Goal: Information Seeking & Learning: Learn about a topic

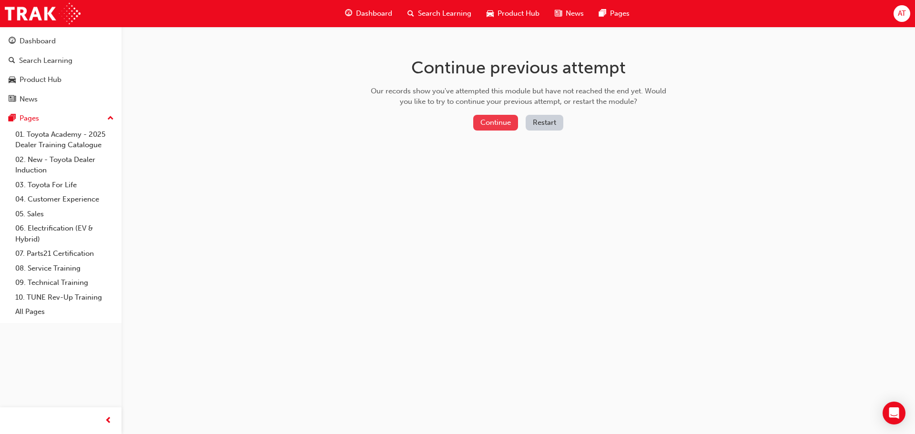
click at [500, 124] on button "Continue" at bounding box center [495, 123] width 45 height 16
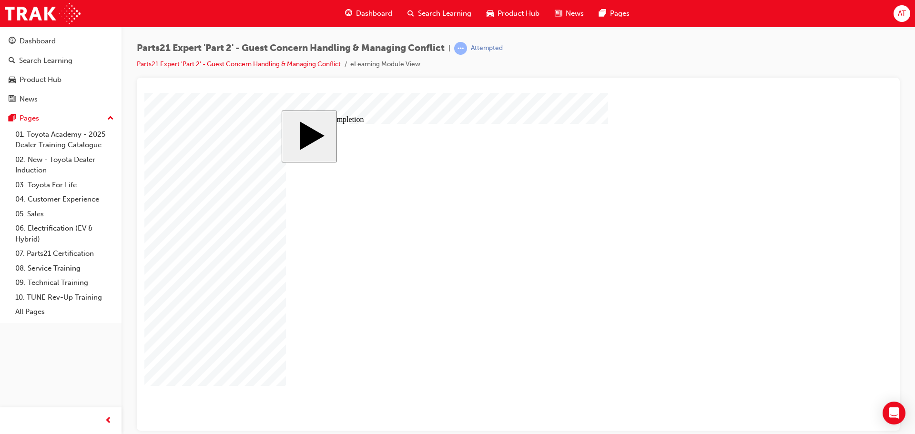
drag, startPoint x: 1046, startPoint y: 93, endPoint x: 815, endPoint y: 365, distance: 356.3
click at [815, 365] on body "slide: Course Completion Rectangle Rectangle 1 Are you sure you want to quit th…" at bounding box center [518, 261] width 748 height 338
drag, startPoint x: 285, startPoint y: 110, endPoint x: 723, endPoint y: 371, distance: 510.1
click at [700, 356] on div "slide: Course Completion Rectangle Rectangle 1 Are you sure you want to quit th…" at bounding box center [518, 261] width 473 height 303
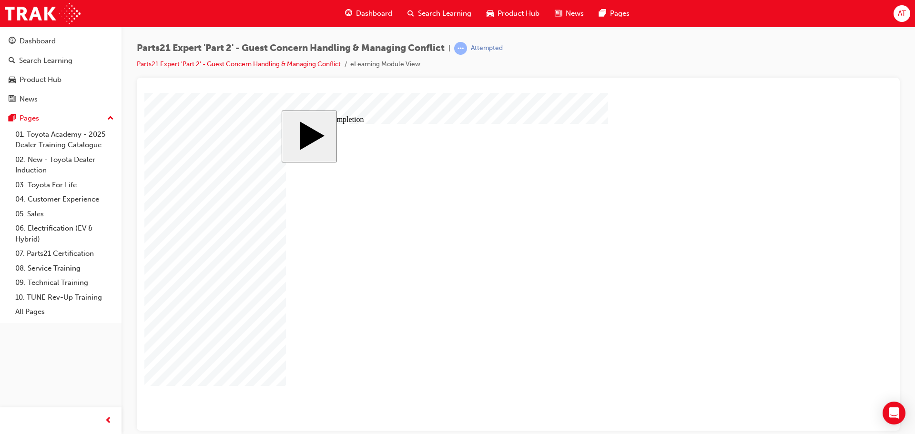
type input "1"
type input "16"
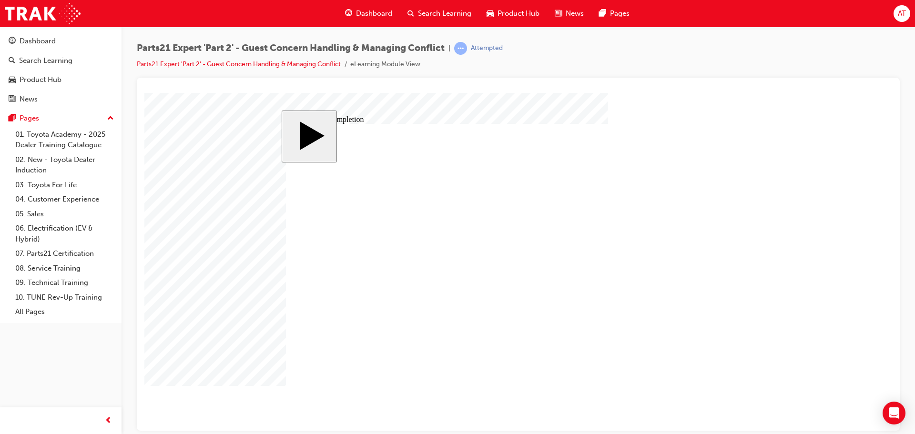
type input "16"
type input "4"
type input "1"
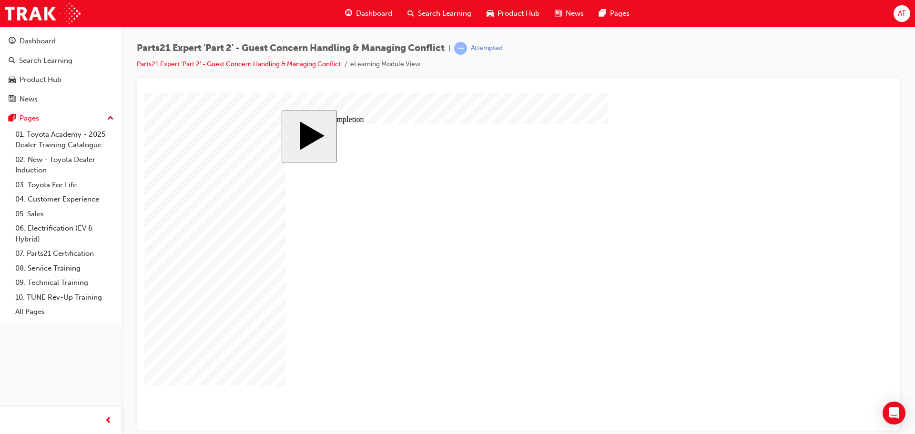
type input "1"
type input "12"
type input "3"
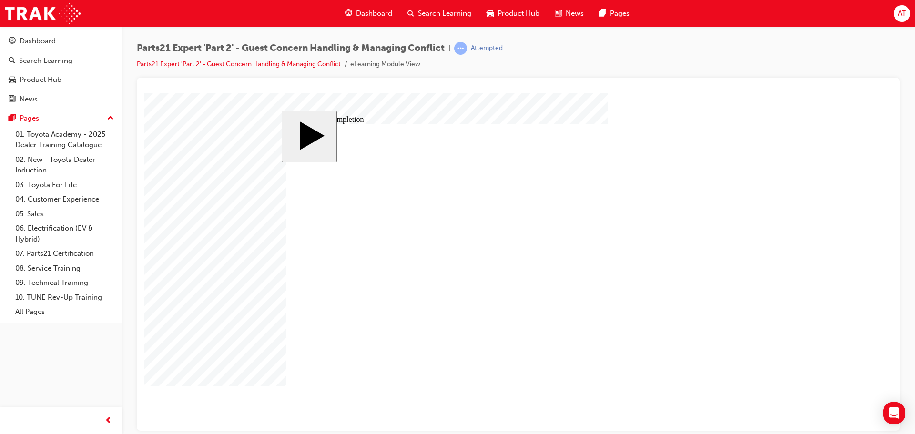
type input "3"
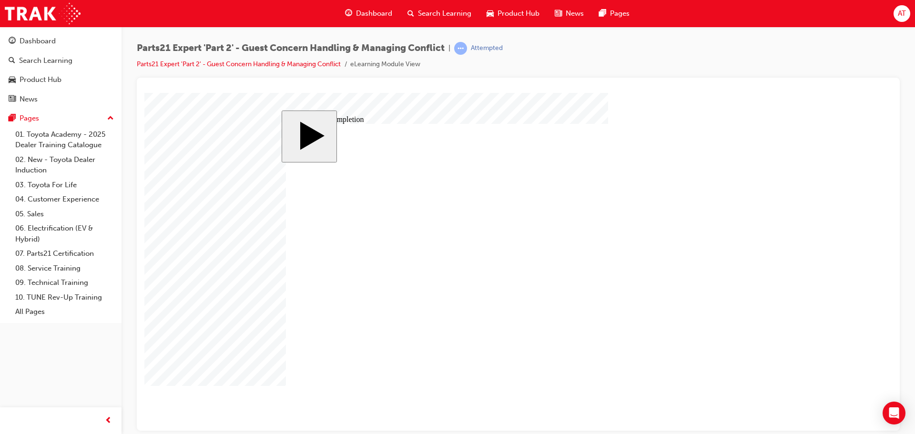
type input "1"
type input "10"
type input "100"
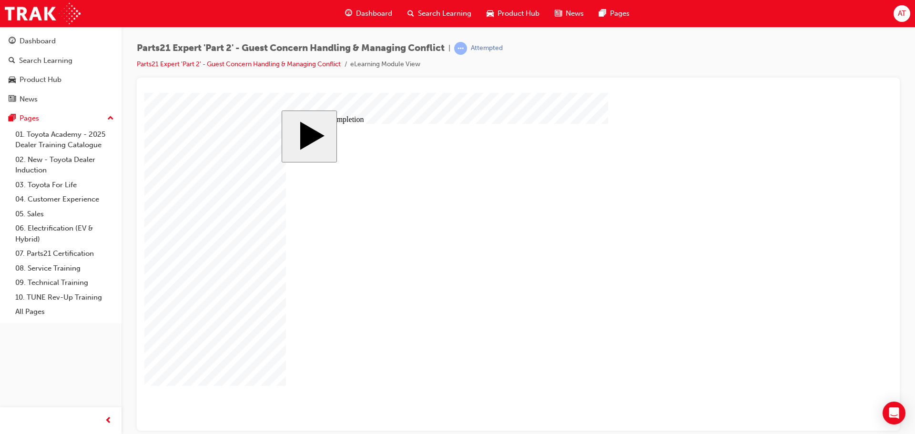
type input "100"
drag, startPoint x: 561, startPoint y: 314, endPoint x: 612, endPoint y: 300, distance: 53.4
type input "5"
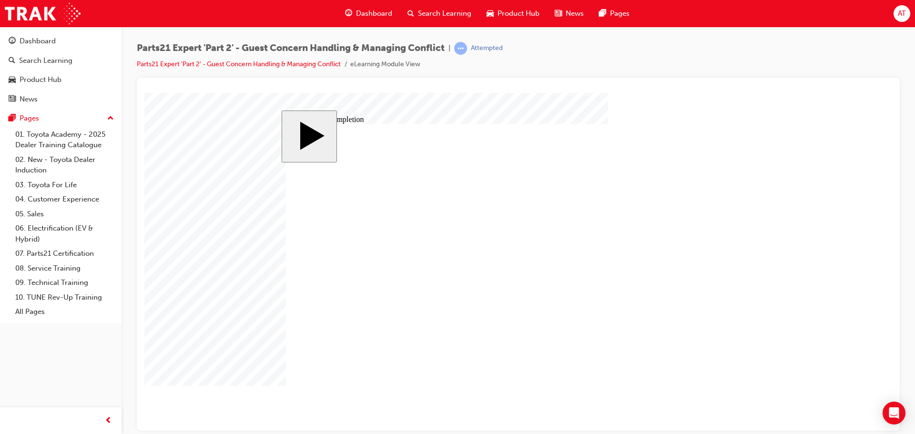
type input "50"
drag, startPoint x: 565, startPoint y: 298, endPoint x: 573, endPoint y: 292, distance: 9.9
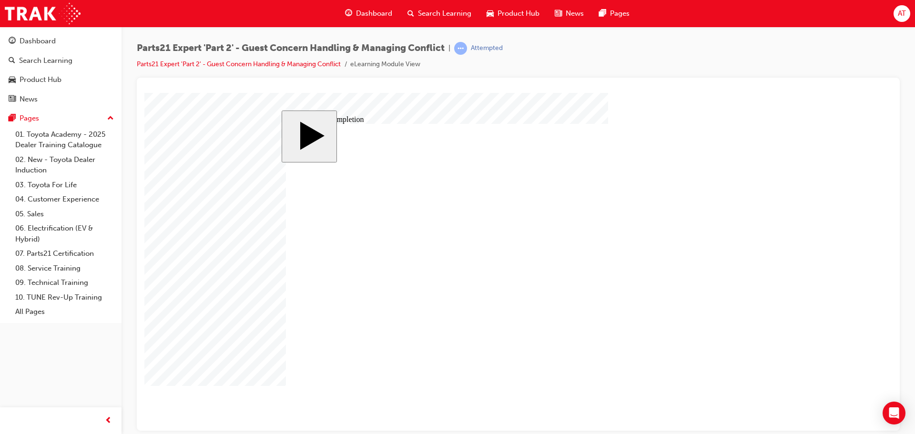
type input "4"
type input "1"
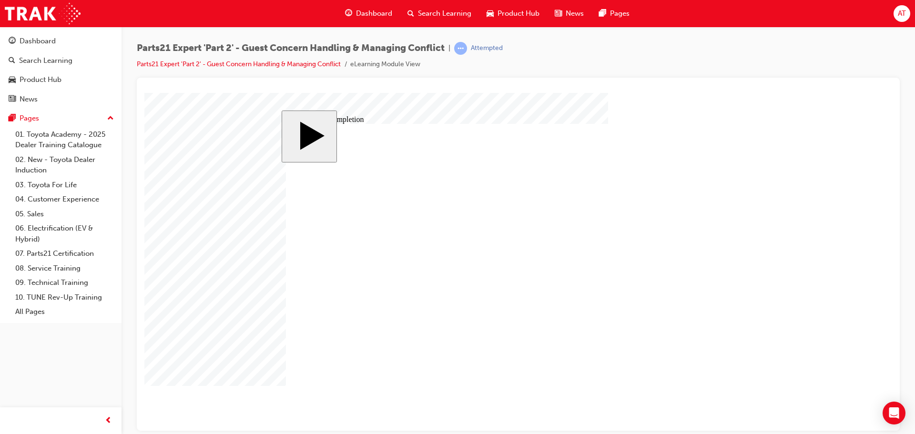
type input "12"
type input "2"
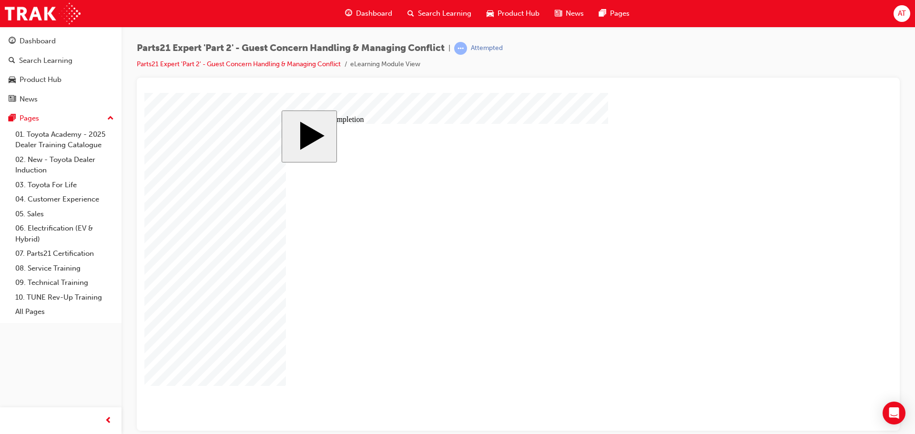
type input "25"
type input "3"
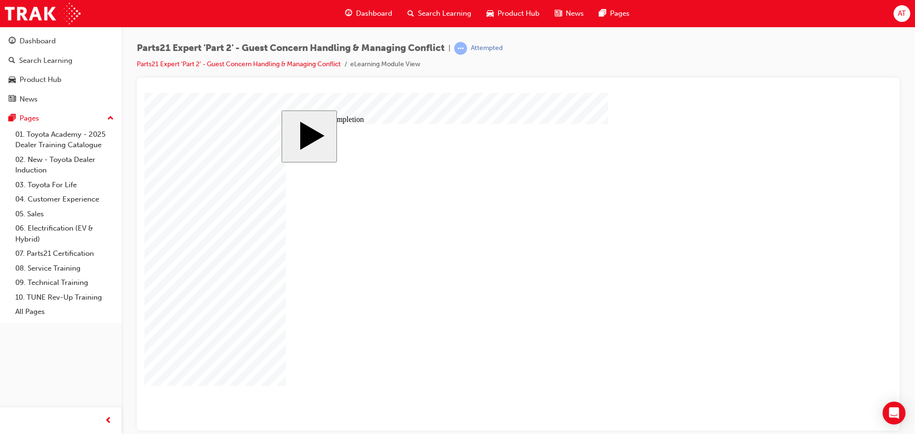
type input "3"
type input "6"
type input "5"
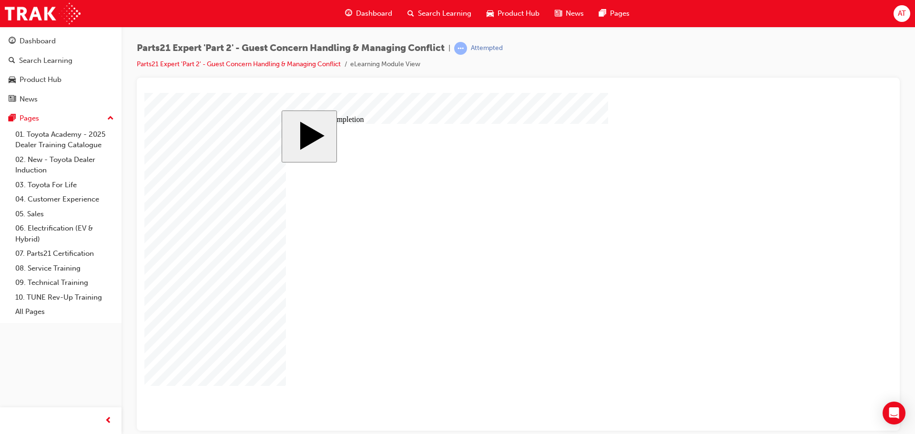
type input "5"
type input "50"
type input "4"
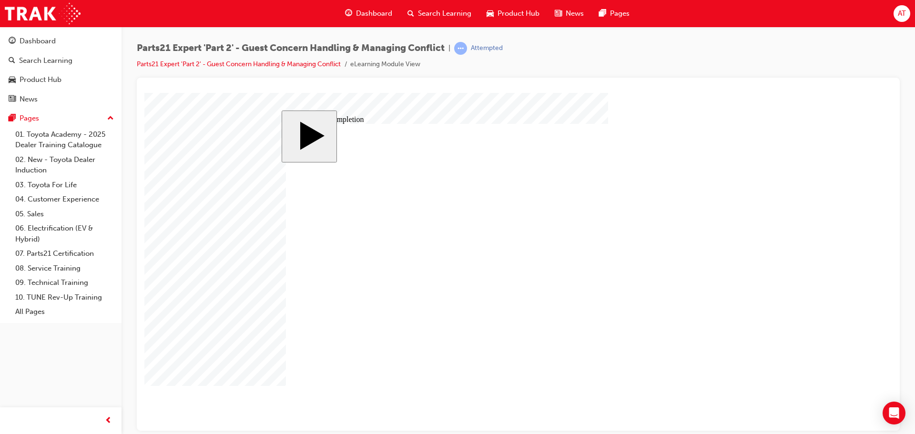
type input "4"
type input "1"
type input "16"
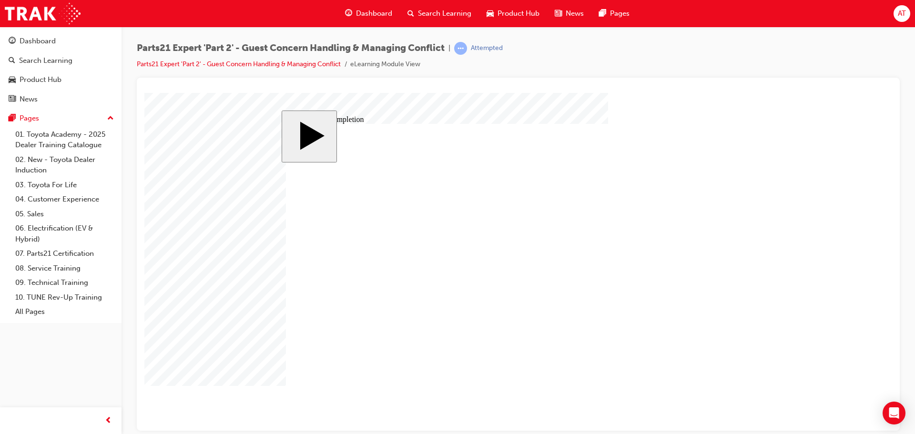
type input "16"
type input "2"
type input "25"
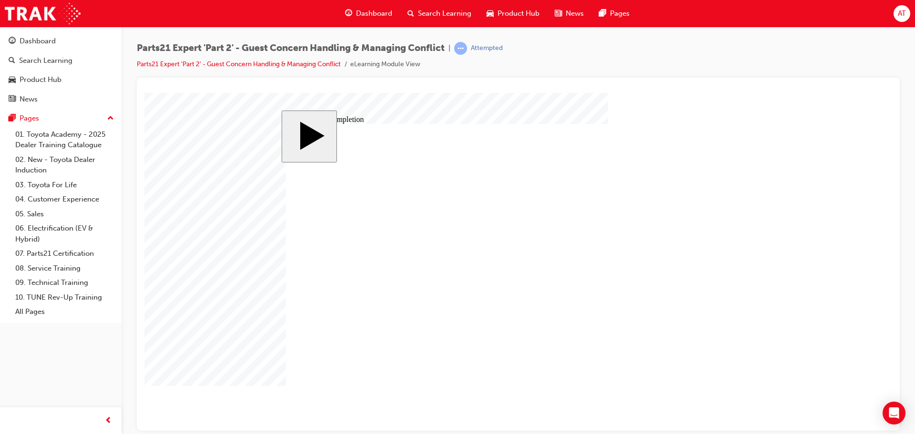
type input "25"
type input "16"
type input "4"
type input "12"
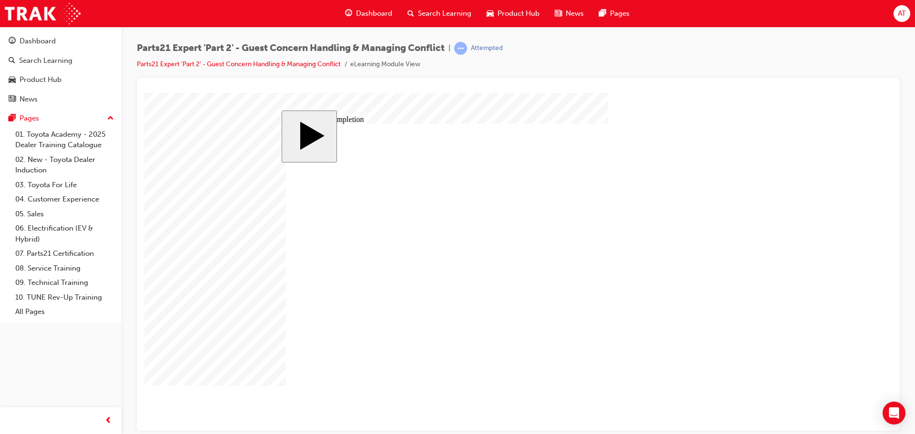
type input "4"
type input "25"
type input "3"
type input "6"
type input "50"
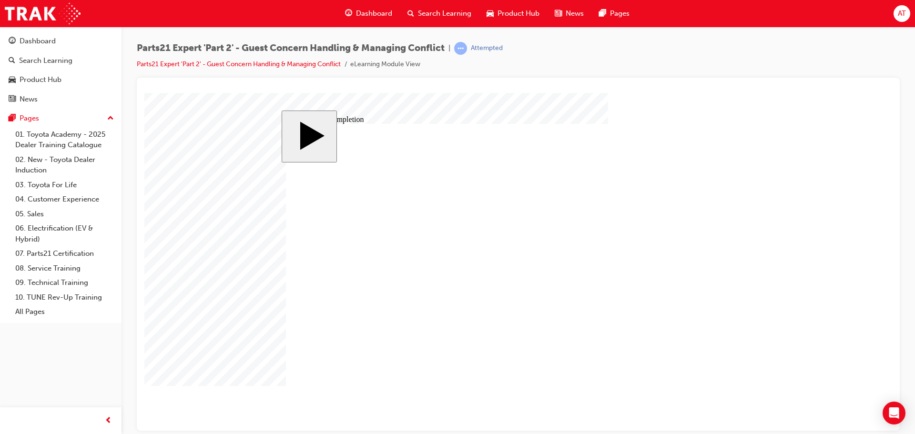
type input "4"
type input "16"
type input "25"
type input "16"
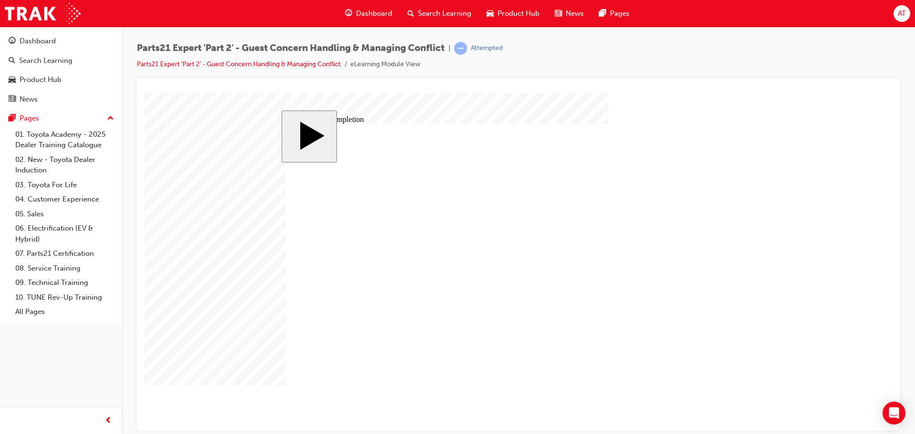
type input "4"
type input "12"
type input "4"
type input "25"
type input "3"
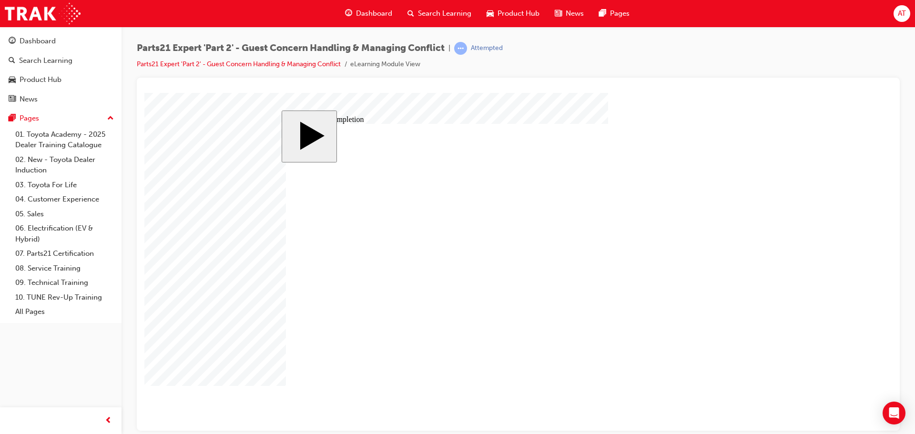
type input "6"
type input "50"
type input "4"
type input "16"
type input "25"
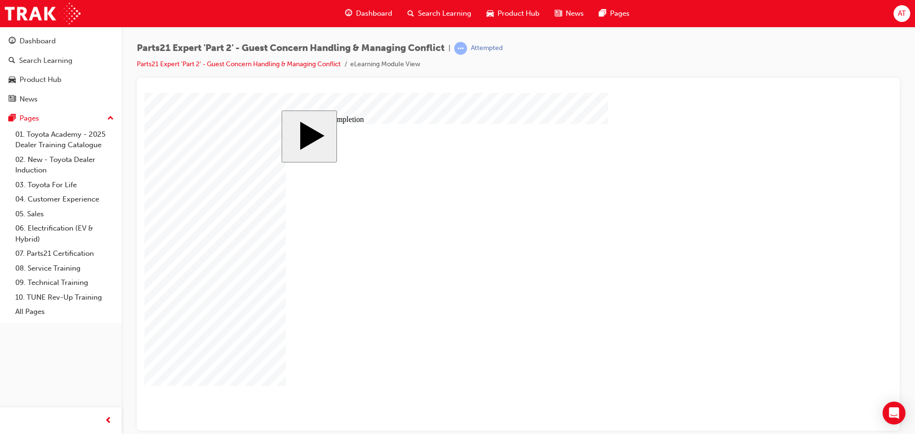
drag, startPoint x: 567, startPoint y: 305, endPoint x: 587, endPoint y: 301, distance: 21.3
type input "1"
type input "16"
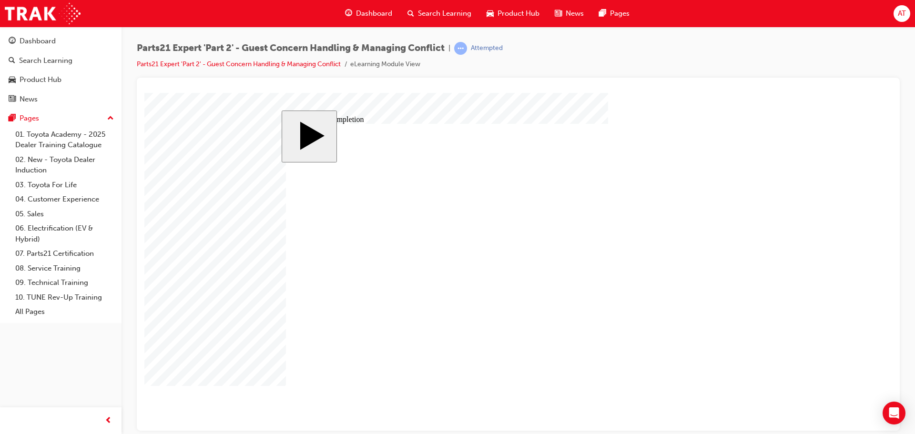
type input "16"
type input "4"
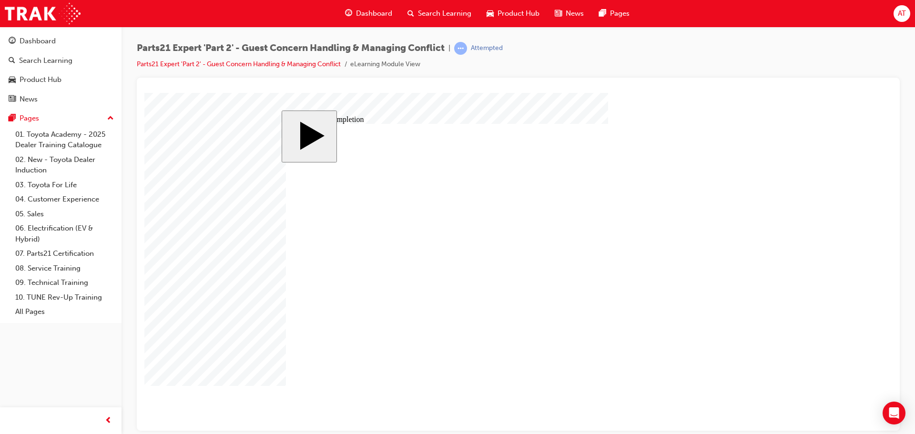
type input "5"
type input "8"
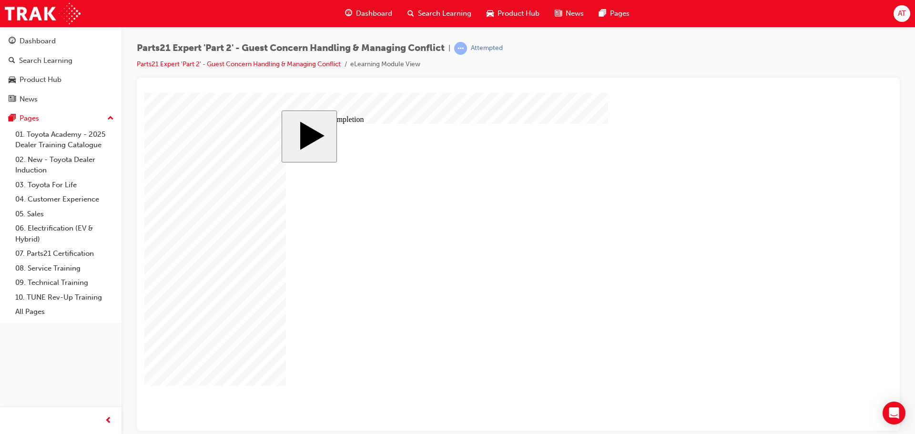
type input "80"
type input "16"
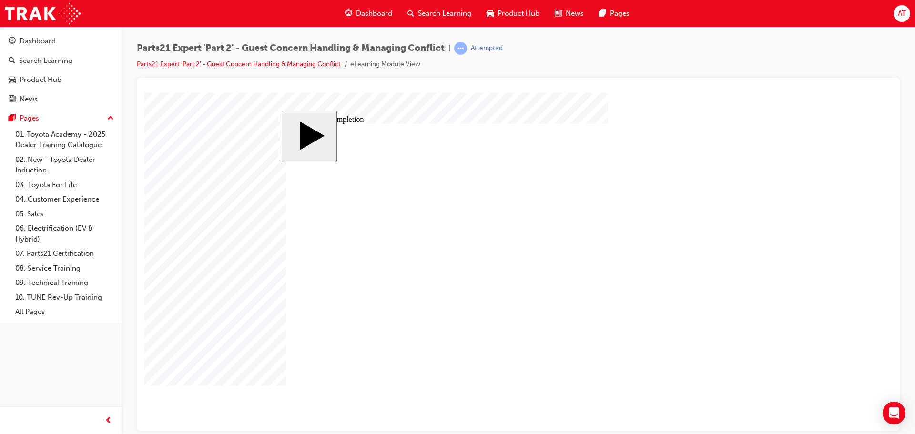
type input "4"
type input "12"
type input "4"
type input "25"
type input "4"
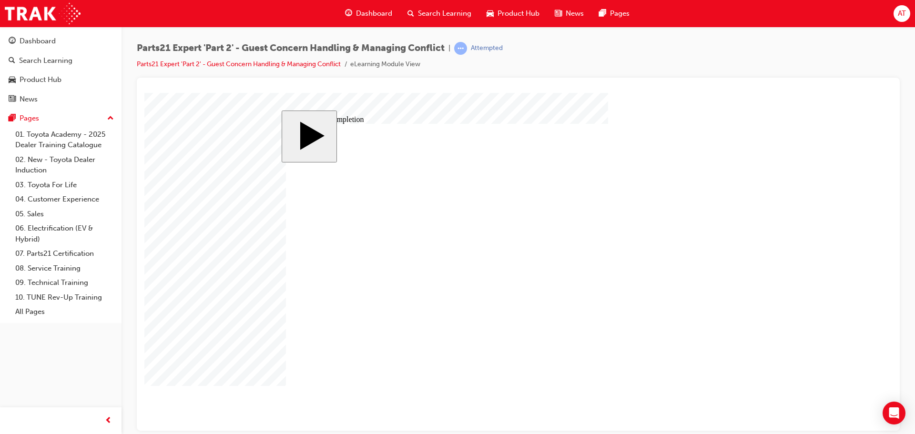
type input "5"
type input "80"
type input "4"
type input "16"
type input "25"
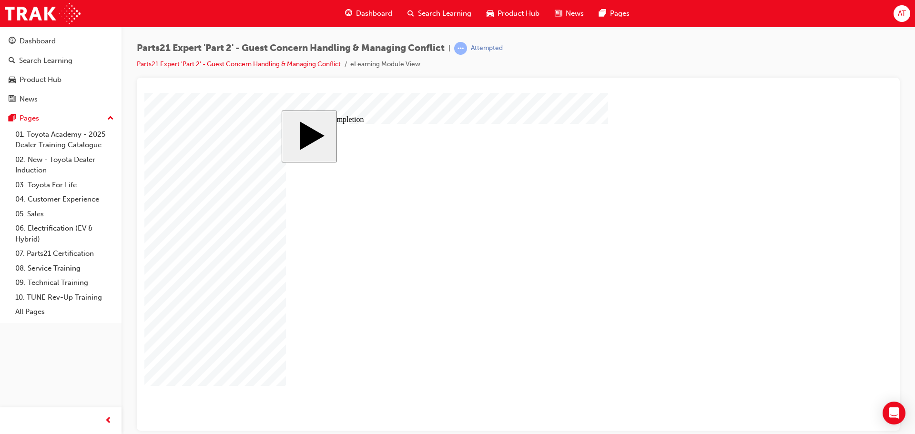
type input "16"
type input "4"
type input "12"
type input "4"
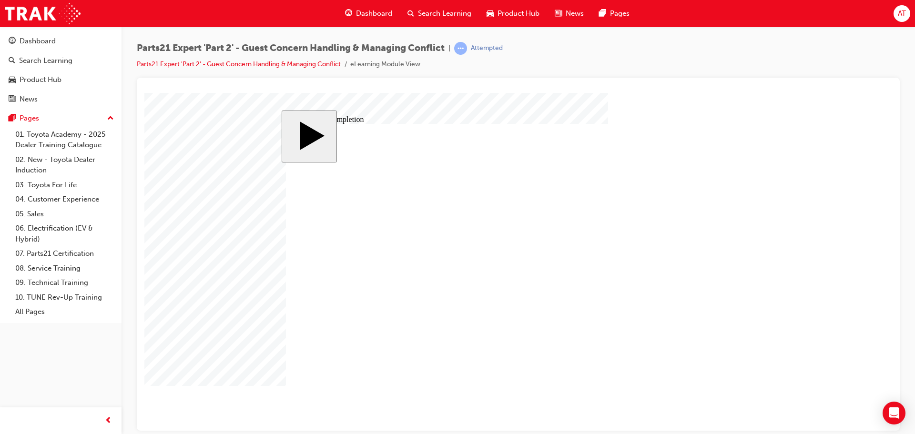
type input "25"
type input "4"
type input "5"
type input "80"
type input "4"
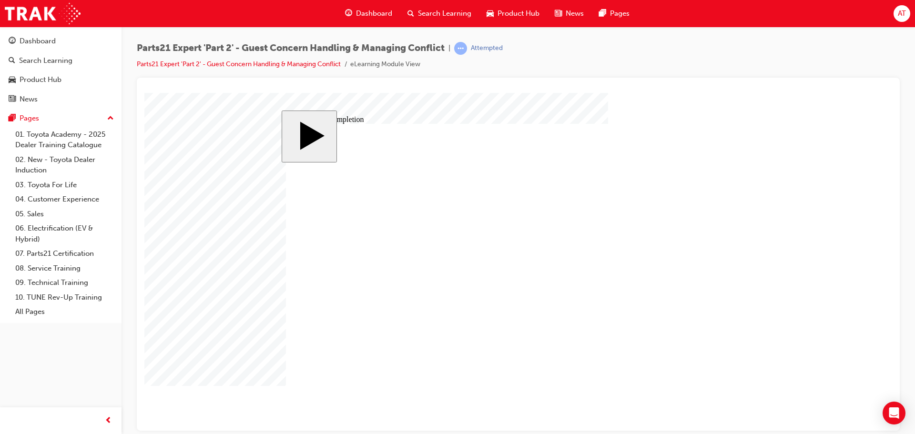
type input "16"
type input "25"
drag, startPoint x: 564, startPoint y: 305, endPoint x: 581, endPoint y: 303, distance: 16.8
type input "5"
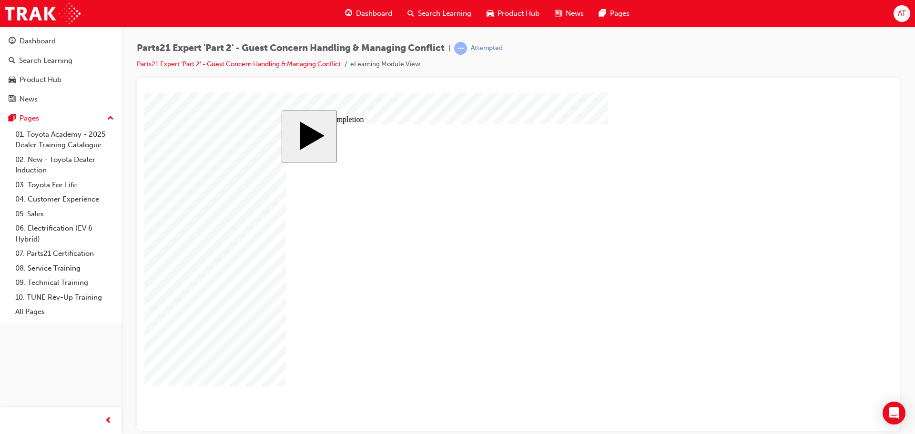
type input "5"
type input "8"
type input "80"
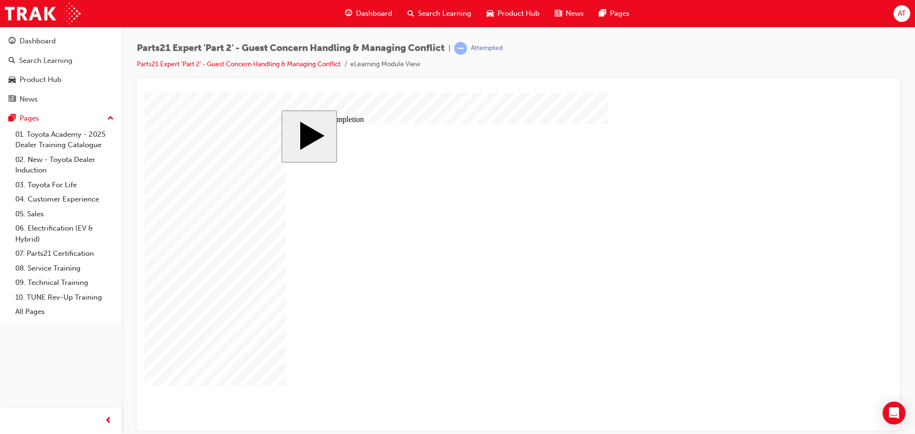
type input "80"
type input "1"
type input "16"
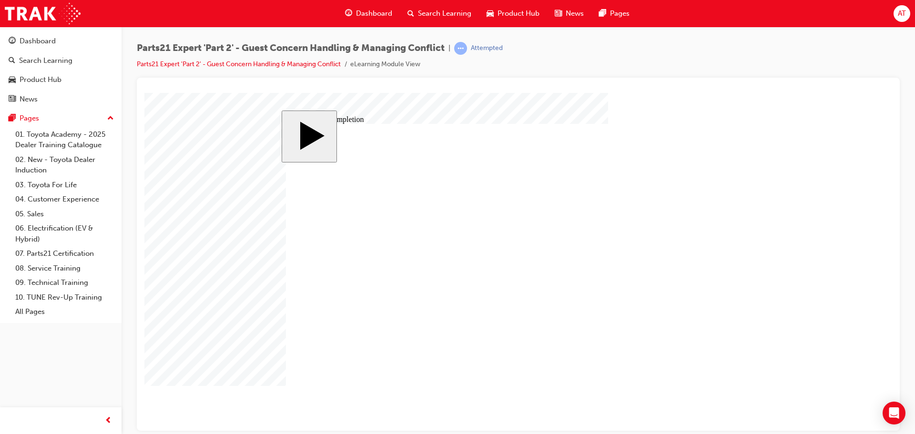
type input "16"
type input "2"
type input "25"
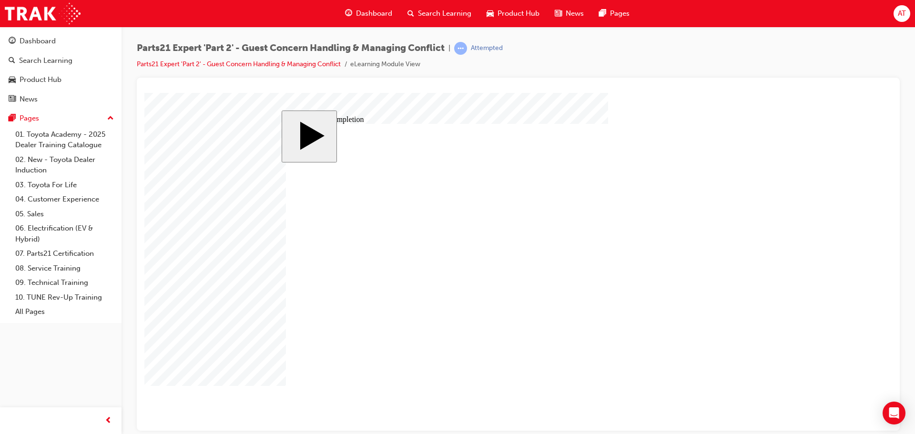
type input "25"
drag, startPoint x: 564, startPoint y: 322, endPoint x: 579, endPoint y: 316, distance: 15.8
type input "3"
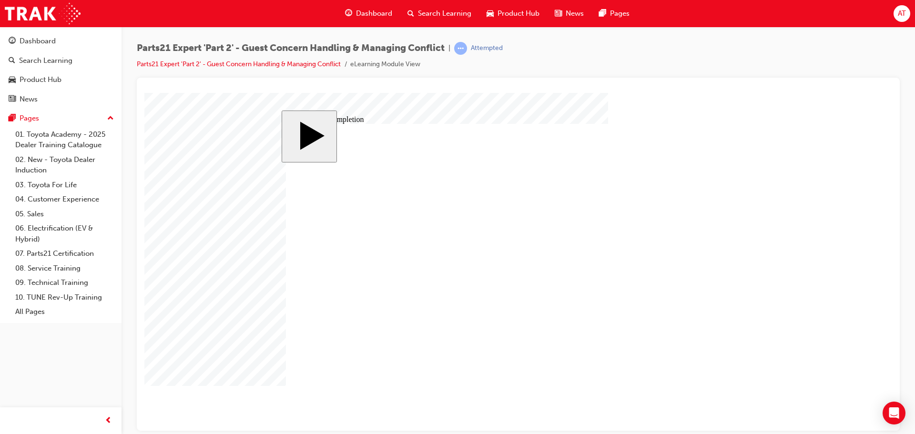
type input "3"
type input "6"
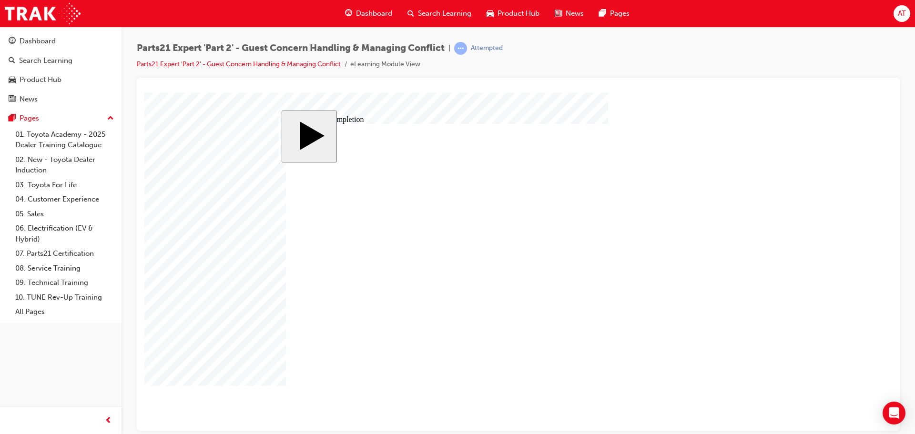
type input "5"
type input "50"
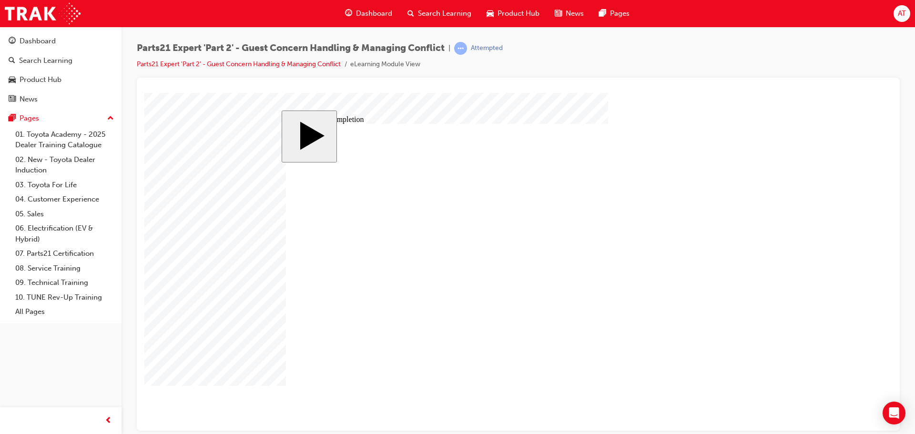
type input "16"
type input "4"
type input "12"
type input "4"
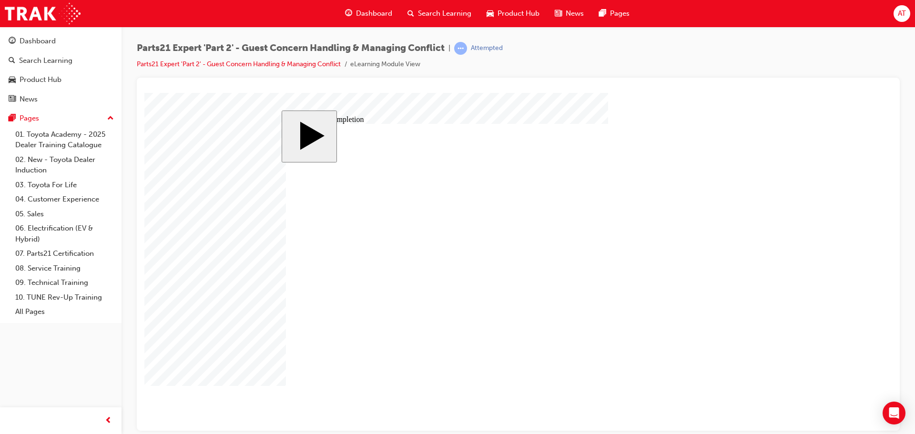
type input "80"
type input "3"
type input "6"
type input "50"
type input "4"
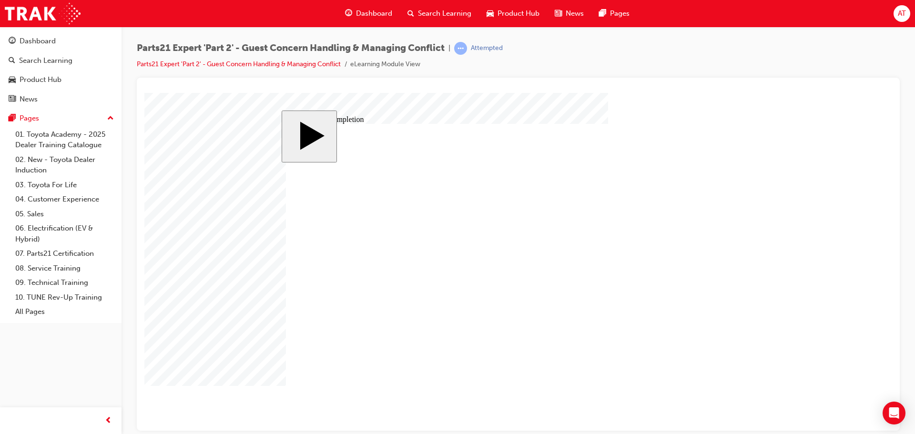
type input "16"
type input "25"
type input "16"
type input "4"
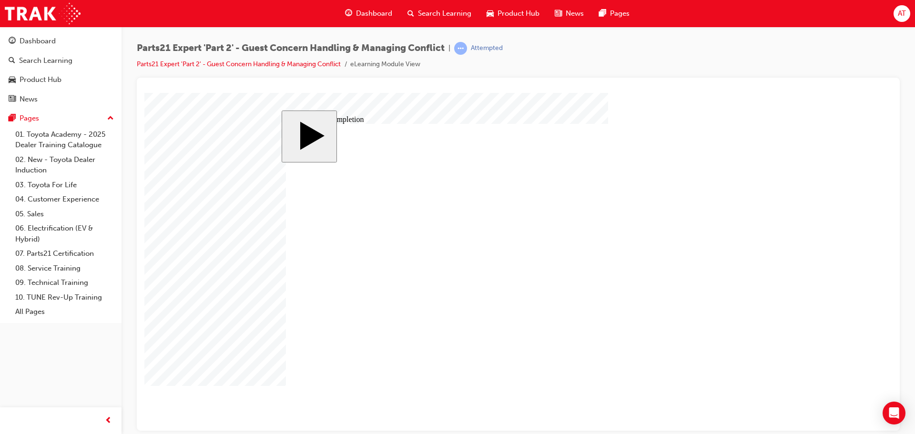
type input "12"
type input "4"
type input "80"
type input "3"
type input "6"
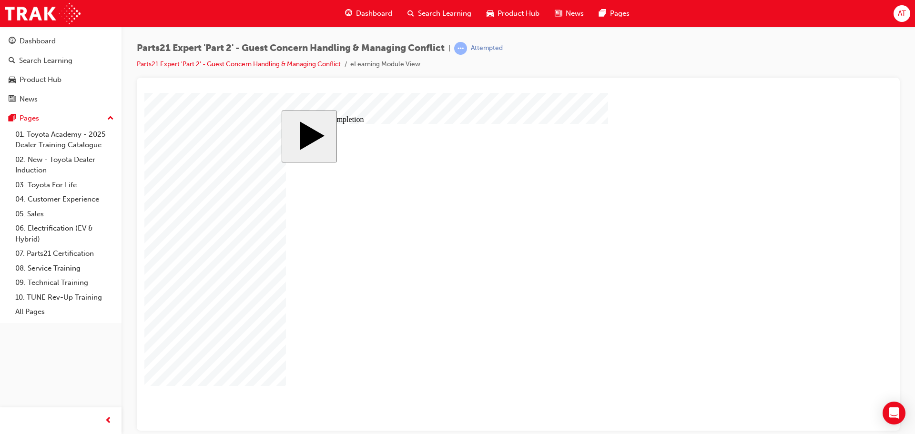
type input "50"
type input "4"
type input "16"
type input "25"
click at [895, 415] on icon "Open Intercom Messenger" at bounding box center [893, 413] width 11 height 12
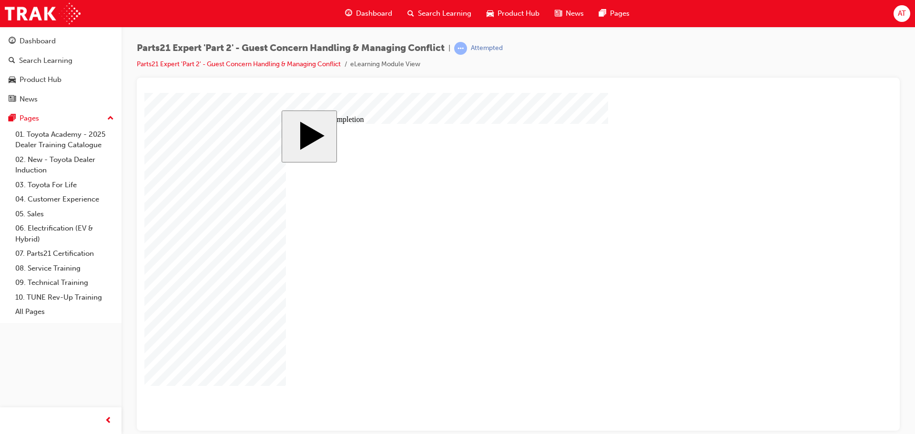
click at [802, 211] on body "slide: Parts 21 MENU Rectangle 6 HELP Rectangle 6 EXIT Rectangle 6 Sunnytown Mo…" at bounding box center [518, 261] width 748 height 338
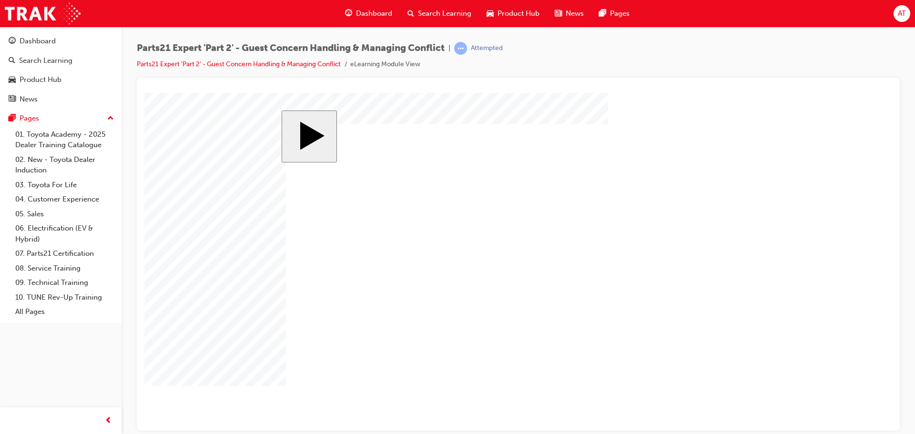
click at [280, 283] on body "slide: Parts 21 Rectangle CLOSE Help EXIT BUTTON Line 2 HELP BUTTON Line 9 Rect…" at bounding box center [518, 261] width 748 height 338
click at [834, 163] on body "slide: Parts 21 Rectangle CLOSE Help EXIT BUTTON Line 2 HELP BUTTON Line 9 Rect…" at bounding box center [518, 261] width 748 height 338
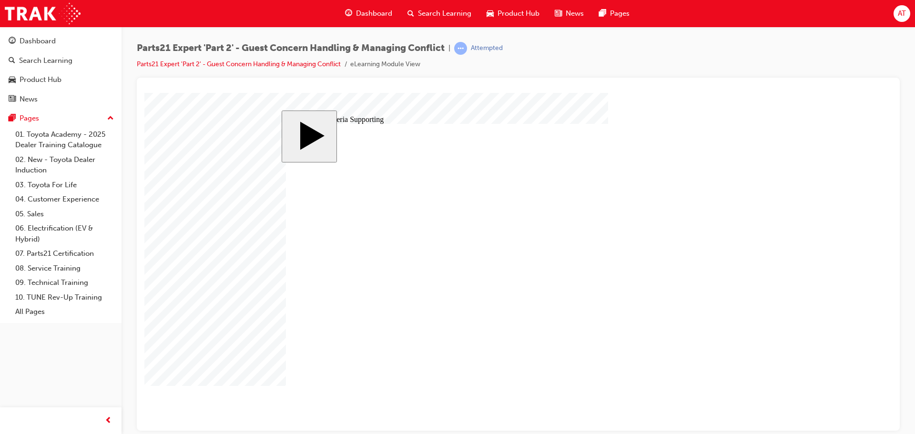
click at [831, 257] on body "slide: Parts 21 MENU Rectangle 6 HELP Rectangle 6 EXIT Rectangle 6 Sunnytown Mo…" at bounding box center [518, 261] width 748 height 338
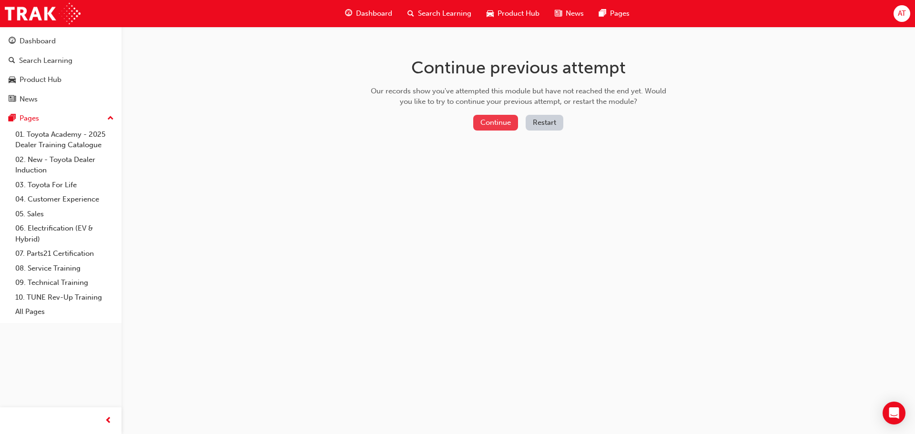
click at [498, 116] on button "Continue" at bounding box center [495, 123] width 45 height 16
